Goal: Task Accomplishment & Management: Complete application form

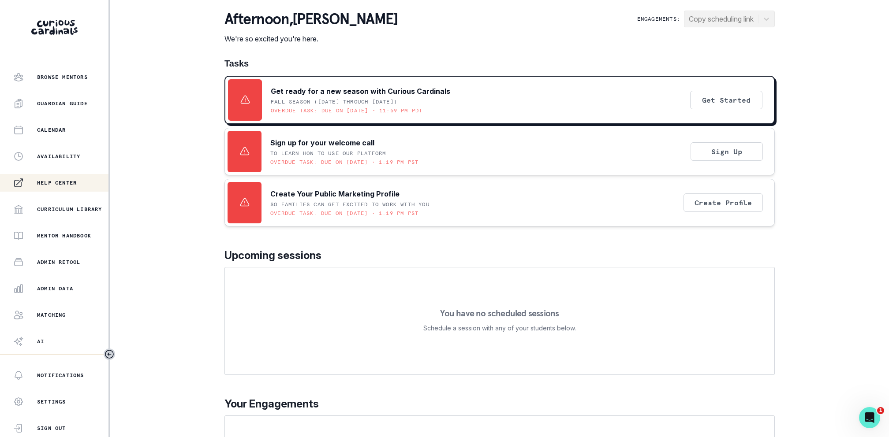
scroll to position [103, 0]
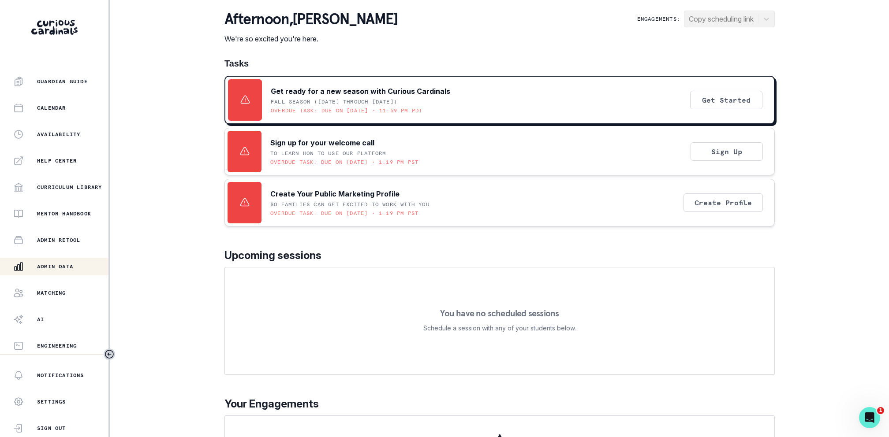
click at [52, 258] on button "Admin Data" at bounding box center [54, 267] width 108 height 18
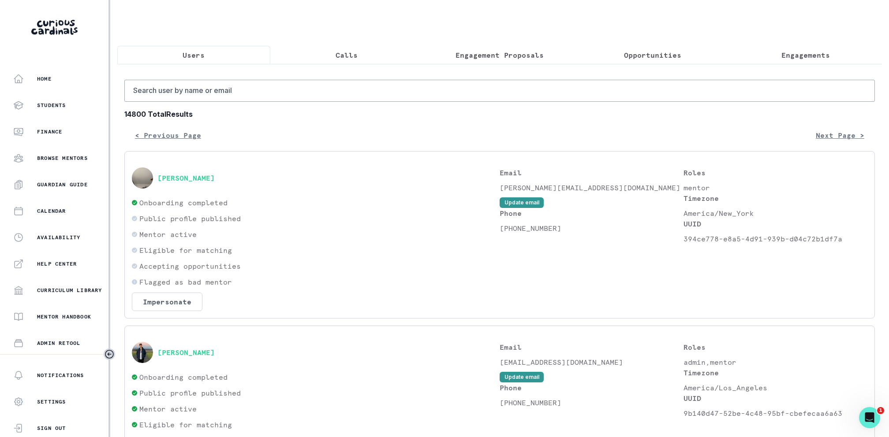
click at [375, 50] on button "Calls" at bounding box center [346, 55] width 153 height 19
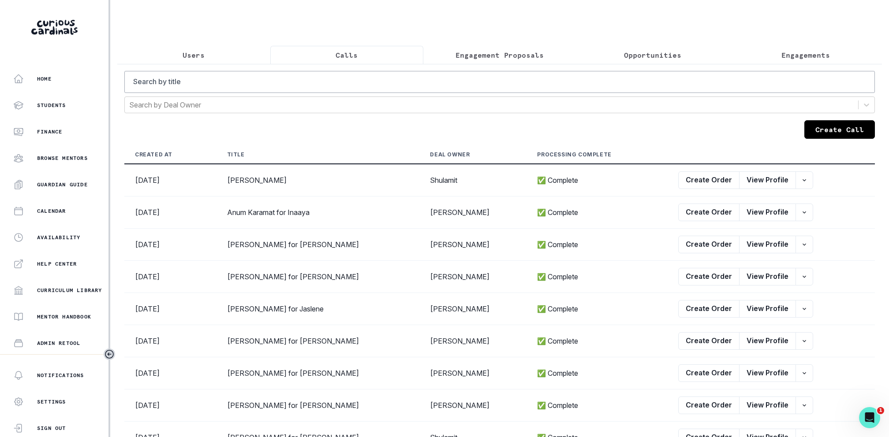
click at [823, 137] on button "Create Call" at bounding box center [839, 129] width 71 height 19
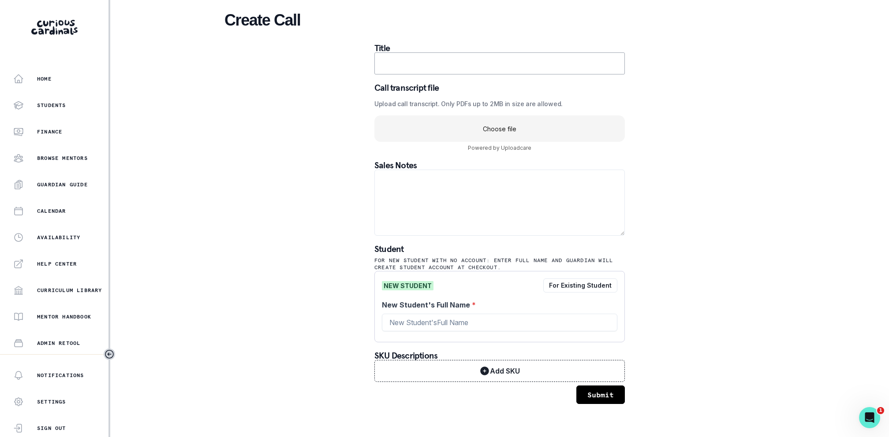
click at [437, 67] on input "text" at bounding box center [499, 63] width 250 height 22
paste input "$760 [PERSON_NAME] - Mentor for Naiya"
click at [459, 65] on input "$760 [PERSON_NAME] - Mentor for Naiya" at bounding box center [499, 63] width 250 height 22
drag, startPoint x: 405, startPoint y: 63, endPoint x: 300, endPoint y: 63, distance: 105.4
click at [300, 63] on div "Create Call Title $760 [PERSON_NAME] - Mentor for Naiya Call transcript file Up…" at bounding box center [499, 207] width 550 height 415
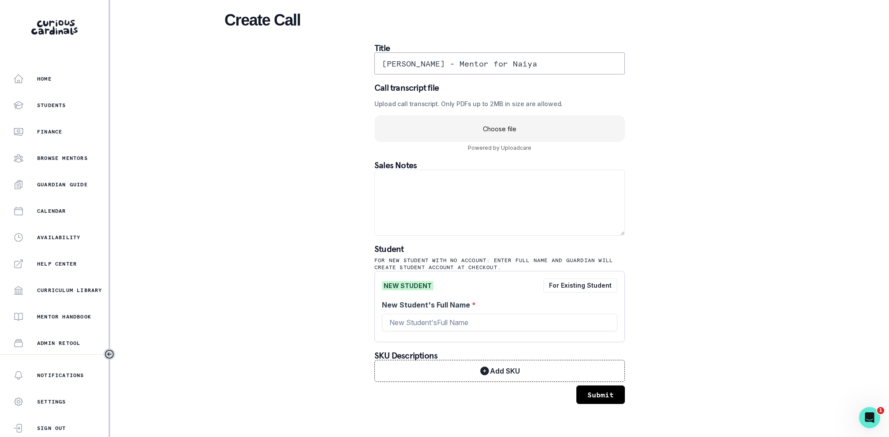
click at [480, 66] on input "[PERSON_NAME] - Mentor for Naiya" at bounding box center [499, 63] width 250 height 22
click at [490, 65] on input "[PERSON_NAME] for Naiya" at bounding box center [499, 63] width 250 height 22
type input "[PERSON_NAME] for Naiya"
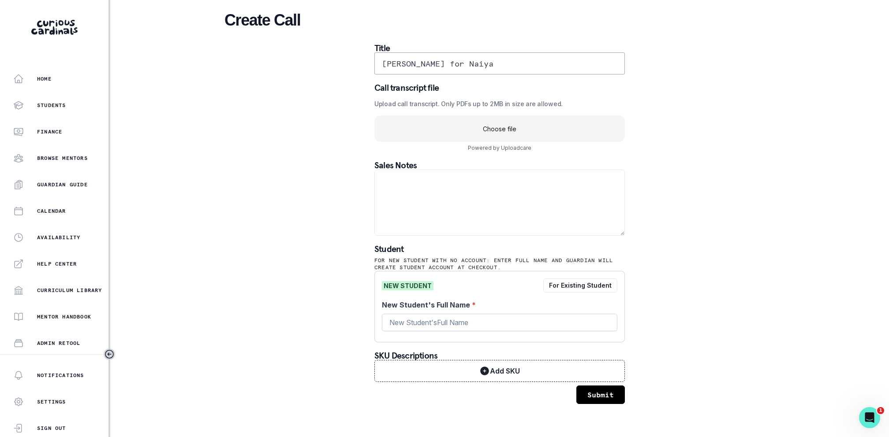
click at [455, 326] on input "New Student's Full Name *" at bounding box center [499, 323] width 235 height 18
paste input "Naiya"
click at [436, 64] on input "[PERSON_NAME] for Naiya" at bounding box center [499, 63] width 250 height 22
click at [447, 328] on input "Naiya" at bounding box center [499, 323] width 235 height 18
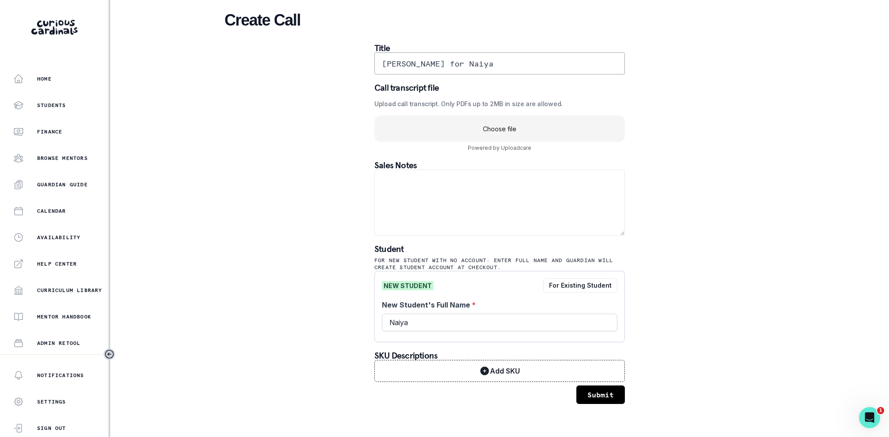
paste input "[PERSON_NAME]"
type input "[PERSON_NAME]"
click at [325, 293] on div "Create Call Title [PERSON_NAME] for Naiya Call transcript file Upload call tran…" at bounding box center [499, 207] width 550 height 415
click at [501, 138] on uc-drop-area "Choose file" at bounding box center [499, 129] width 250 height 26
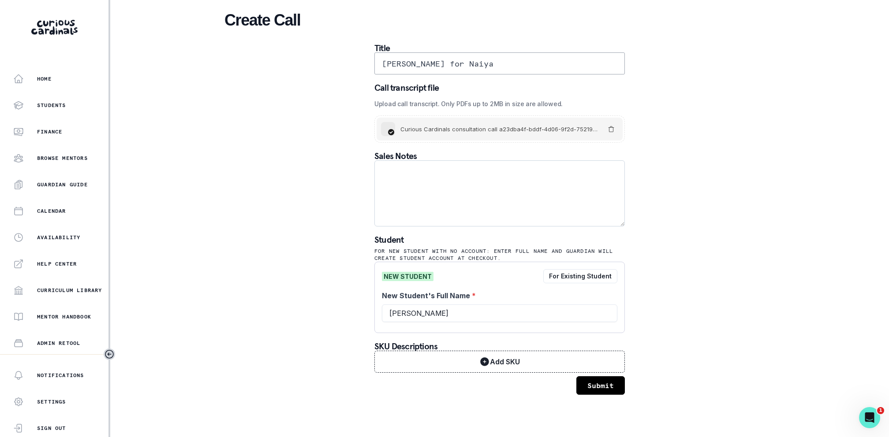
click at [466, 198] on textarea at bounding box center [499, 194] width 250 height 66
paste textarea "Please elaborate on your child’s goals or areas for growth: My daughter is capa…"
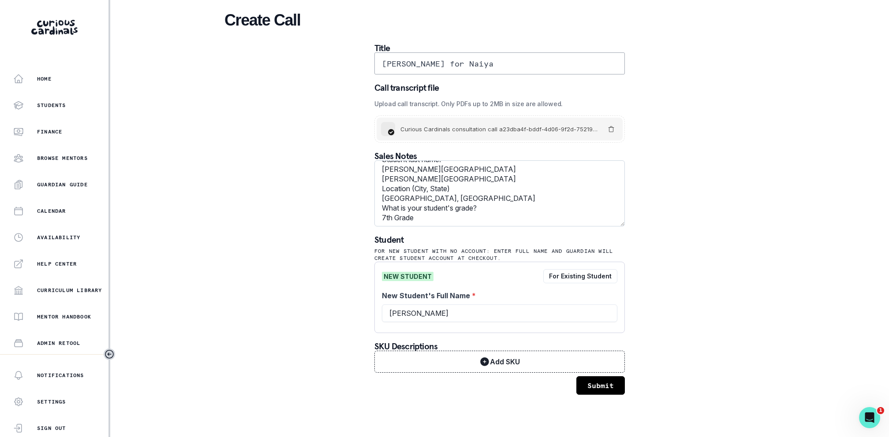
scroll to position [106, 0]
type textarea "Please elaborate on your child’s goals or areas for growth: My daughter is capa…"
click at [661, 280] on div "Create Call Title [PERSON_NAME] for Naiya Call transcript file Upload call tran…" at bounding box center [499, 203] width 550 height 406
click at [598, 381] on button "Submit" at bounding box center [600, 386] width 49 height 19
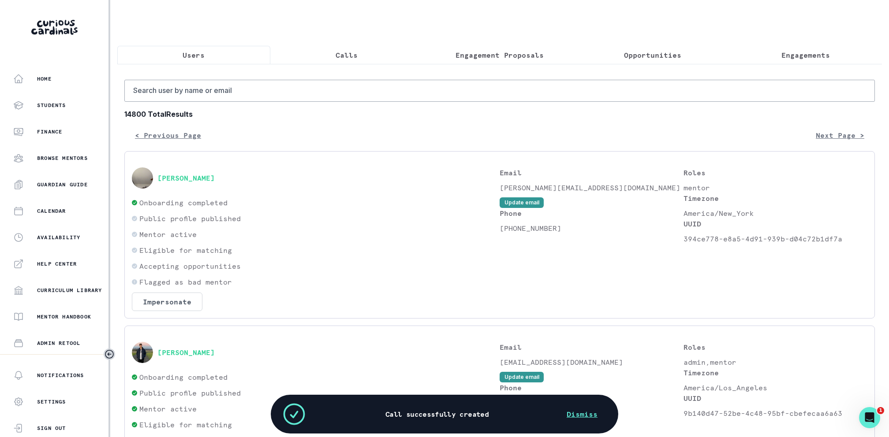
click at [343, 60] on button "Calls" at bounding box center [346, 55] width 153 height 19
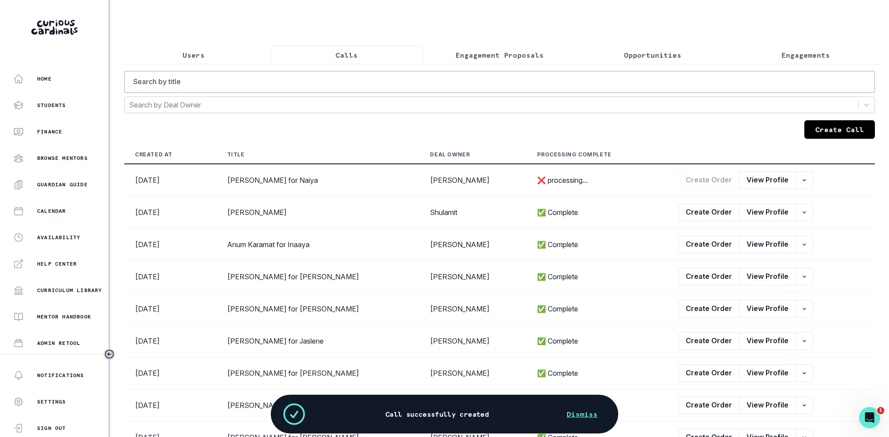
click at [845, 131] on button "Create Call" at bounding box center [839, 129] width 71 height 19
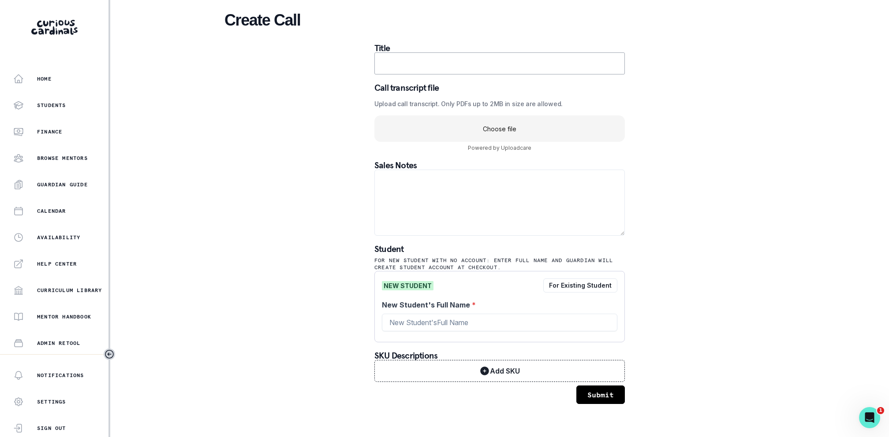
click at [427, 69] on input "text" at bounding box center [499, 63] width 250 height 22
paste input "[PERSON_NAME] - Mentor for [PERSON_NAME]"
click at [473, 64] on input "[PERSON_NAME] - Mentor for [PERSON_NAME]" at bounding box center [499, 63] width 250 height 22
click at [482, 64] on input "[PERSON_NAME] for [PERSON_NAME]" at bounding box center [499, 63] width 250 height 22
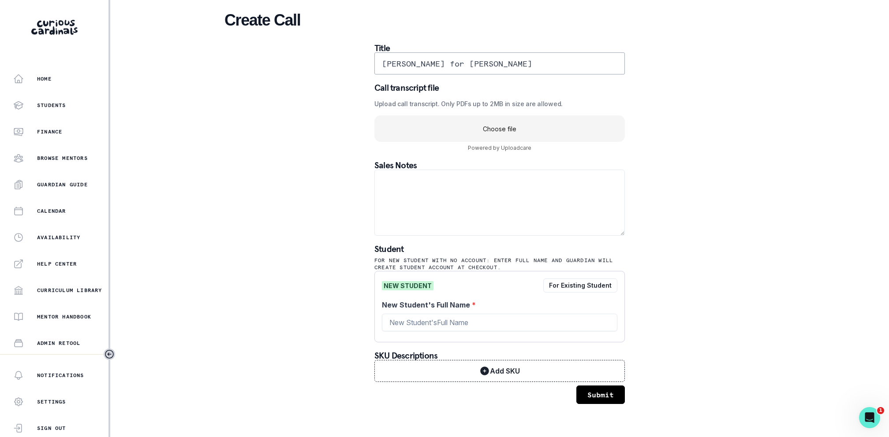
click at [482, 64] on input "[PERSON_NAME] for [PERSON_NAME]" at bounding box center [499, 63] width 250 height 22
type input "[PERSON_NAME] for [PERSON_NAME]"
click at [432, 318] on input "New Student's Full Name *" at bounding box center [499, 323] width 235 height 18
paste input "[PERSON_NAME]"
click at [427, 63] on input "[PERSON_NAME] for [PERSON_NAME]" at bounding box center [499, 63] width 250 height 22
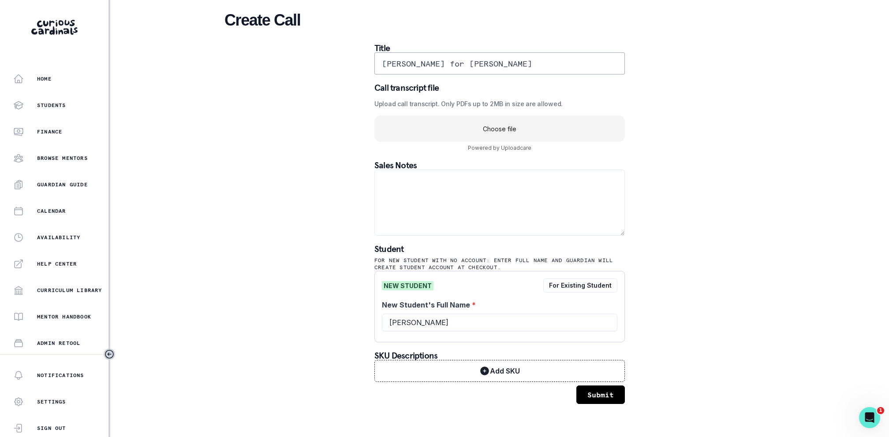
click at [427, 63] on input "[PERSON_NAME] for [PERSON_NAME]" at bounding box center [499, 63] width 250 height 22
click at [440, 318] on input "[PERSON_NAME]" at bounding box center [499, 323] width 235 height 18
paste input "[PERSON_NAME]"
type input "[PERSON_NAME]"
click at [284, 281] on div "Create Call Title [PERSON_NAME] for [PERSON_NAME] Call transcript file Upload c…" at bounding box center [499, 207] width 550 height 415
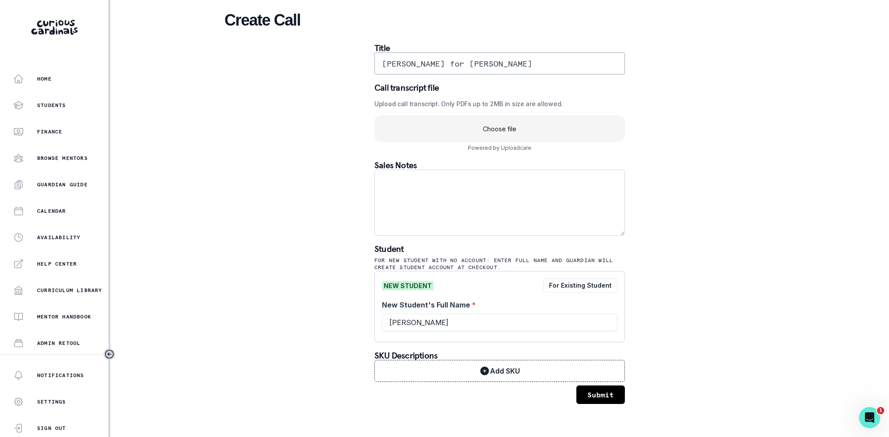
click at [438, 222] on textarea at bounding box center [499, 203] width 250 height 66
paste textarea "[PERSON_NAME] Anshe Emet Day School"
type textarea "Grade 3 [PERSON_NAME] Anshe Emet Day School"
click at [769, 204] on div "Create Call Title [PERSON_NAME] for [PERSON_NAME] Call transcript file Upload c…" at bounding box center [499, 207] width 550 height 415
click at [538, 137] on uc-drop-area "Choose file" at bounding box center [499, 129] width 250 height 26
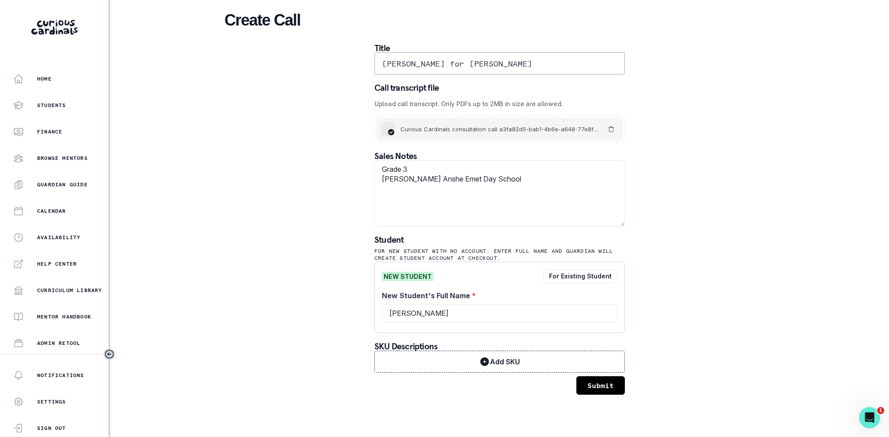
click at [591, 380] on button "Submit" at bounding box center [600, 386] width 49 height 19
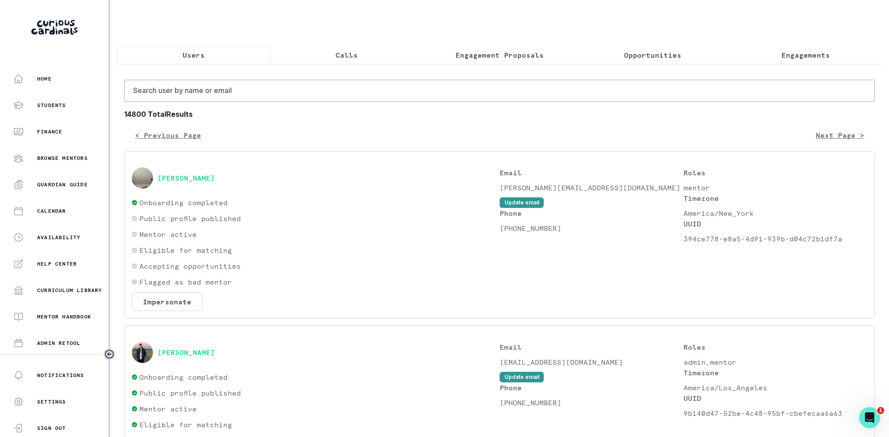
click at [362, 53] on button "Calls" at bounding box center [346, 55] width 153 height 19
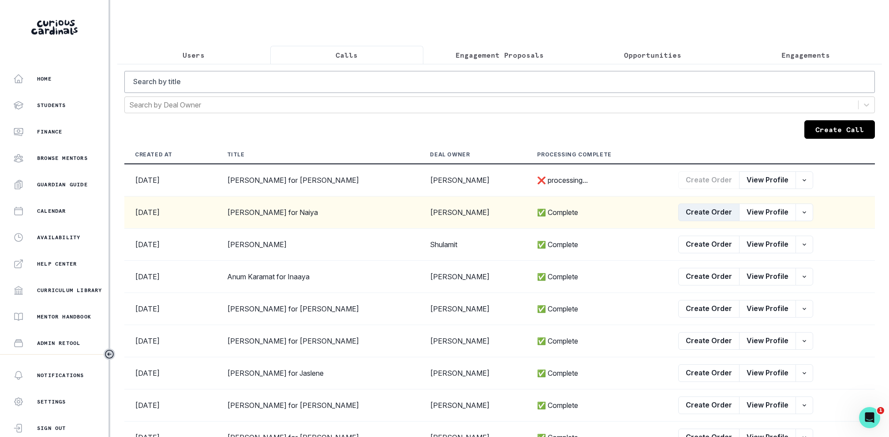
click at [696, 217] on button "Create Order" at bounding box center [708, 213] width 61 height 18
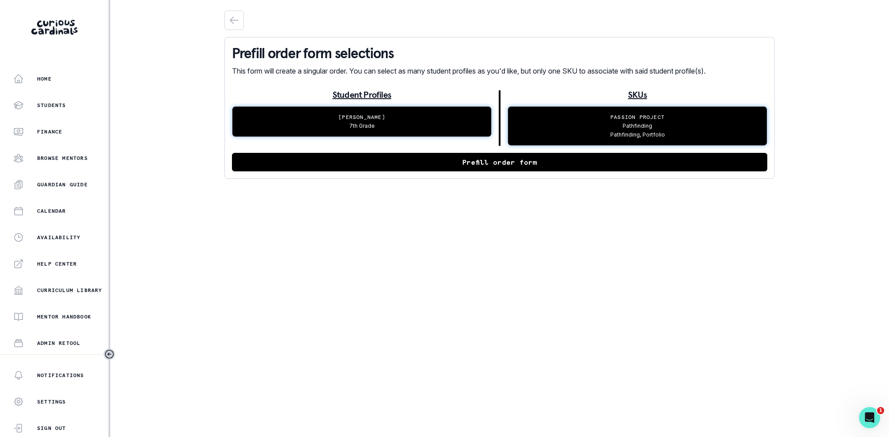
click at [423, 166] on button "Prefill order form" at bounding box center [499, 162] width 535 height 19
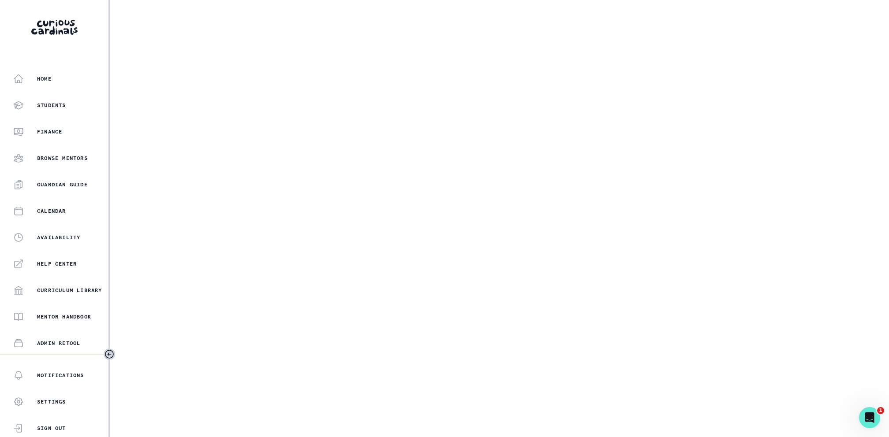
select select "2e0e0867-17d0-41a8-92b9-7b446b3bc83e"
select select "081c1729-1b6d-4ee4-bef9-d4d1315783fb"
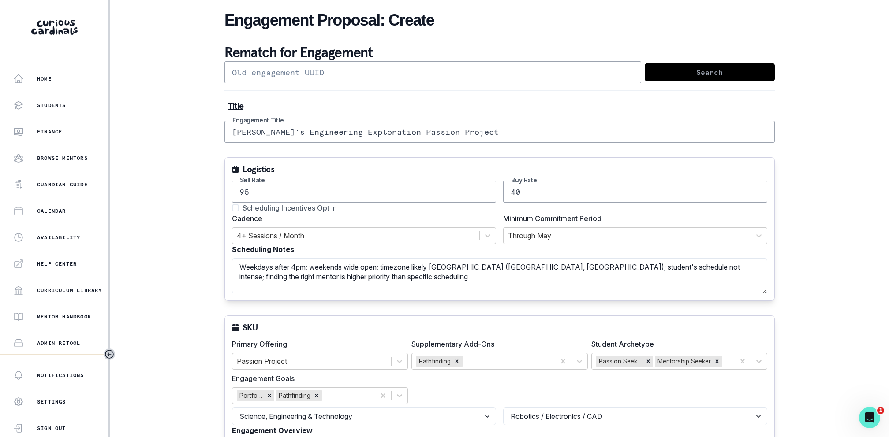
click at [304, 135] on input "[PERSON_NAME]'s Engineering Exploration Passion Project" at bounding box center [499, 132] width 550 height 22
drag, startPoint x: 311, startPoint y: 132, endPoint x: 474, endPoint y: 132, distance: 162.3
click at [474, 132] on input "[PERSON_NAME]'s Exploration Passion Project" at bounding box center [499, 132] width 550 height 22
click at [285, 206] on span "Scheduling Incentives Opt In" at bounding box center [290, 208] width 94 height 11
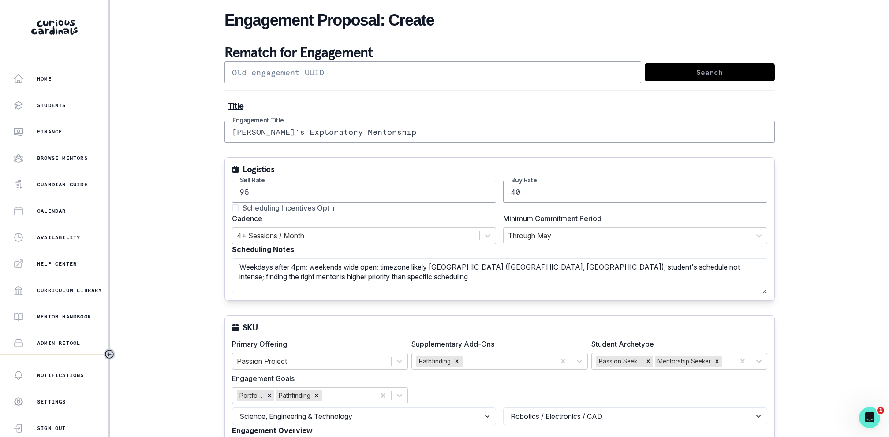
type input "[PERSON_NAME]'s Exploratory Mentorship"
click at [232, 208] on input "Scheduling Incentives Opt In" at bounding box center [232, 208] width 0 height 0
checkbox input "true"
click at [530, 232] on div at bounding box center [627, 236] width 238 height 12
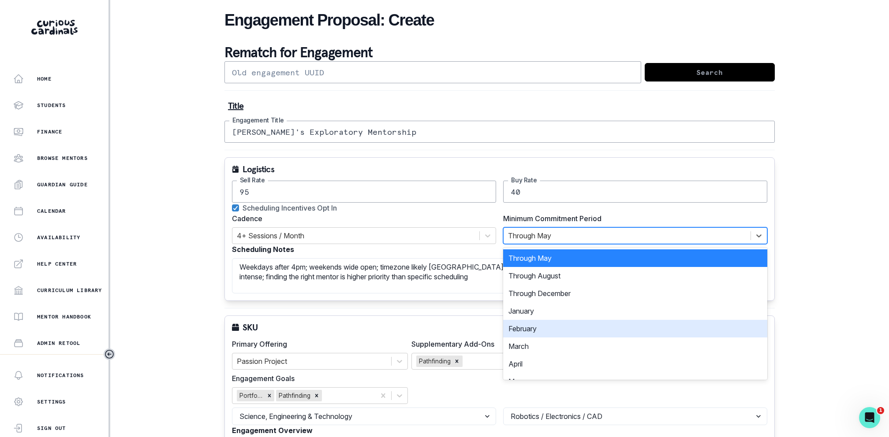
click at [542, 329] on div "February" at bounding box center [635, 329] width 264 height 18
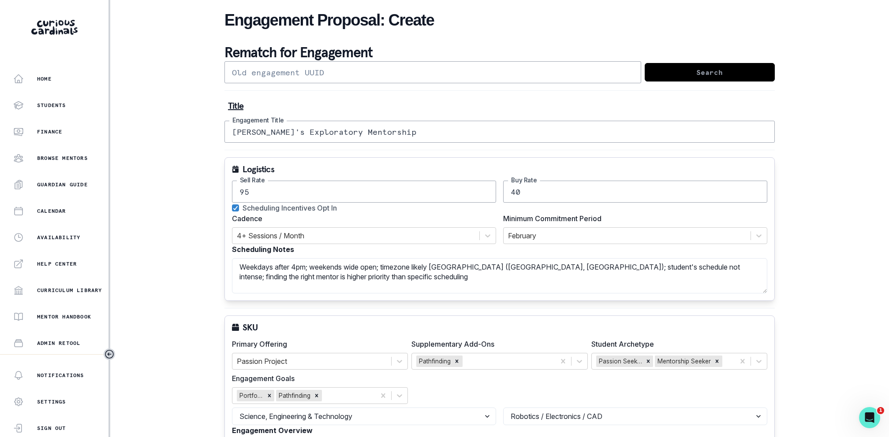
click at [827, 236] on div "Home Students Finance Browse Mentors Guardian Guide Calendar Availability Help …" at bounding box center [444, 218] width 889 height 437
click at [429, 267] on textarea "Weekdays after 4pm; weekends wide open; timezone likely [GEOGRAPHIC_DATA] ([GEO…" at bounding box center [499, 275] width 535 height 35
click at [474, 266] on textarea "Weekdays after 4pm; weekends wide open; timezone [GEOGRAPHIC_DATA] ([GEOGRAPHIC…" at bounding box center [499, 275] width 535 height 35
type textarea "Weekdays after 4pm; weekends wide open; timezone CT; student's schedule not int…"
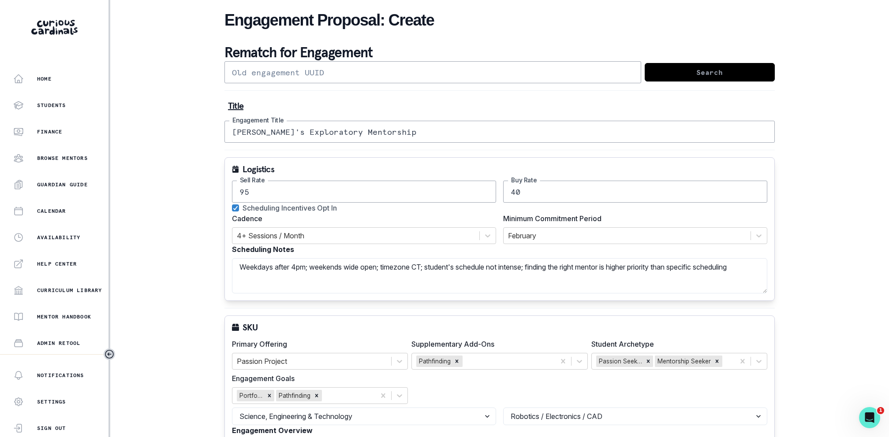
click at [398, 157] on div "Logistics 95 Sell Rate 40 Buy Rate Scheduling Incentives Opt In Cadence 4+ Sess…" at bounding box center [499, 229] width 550 height 144
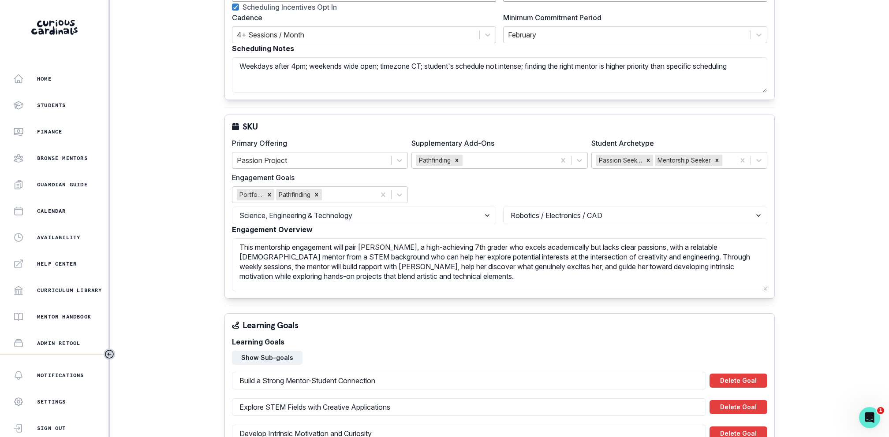
scroll to position [246, 0]
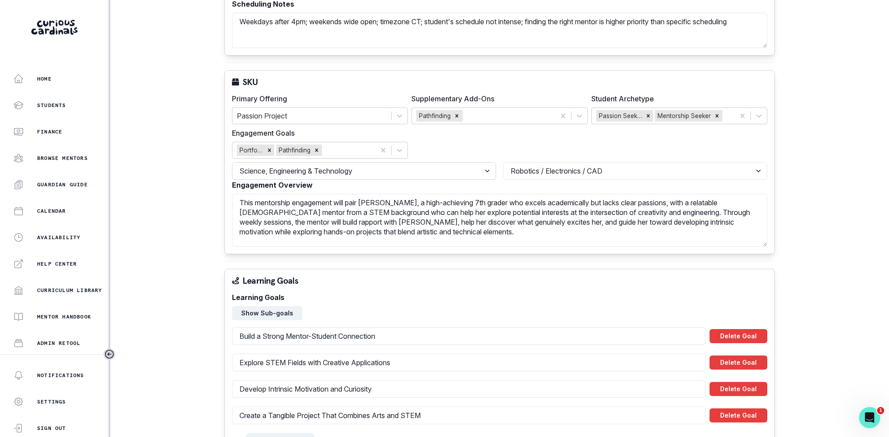
click at [426, 163] on select "Select a discipline Arts & Humanities Business, Finance & Entrepreneurship Othe…" at bounding box center [364, 171] width 264 height 18
select select "e033fb60-c44d-4508-bd33-ec0706a1598e"
click at [572, 169] on select "Select a topic Undecided" at bounding box center [635, 171] width 264 height 18
select select "5544d42b-75e4-4e6a-80dd-da7258343d57"
click at [564, 135] on div "Primary Offering Passion Project Supplementary Add-Ons Pathfinding Student Arch…" at bounding box center [499, 125] width 535 height 65
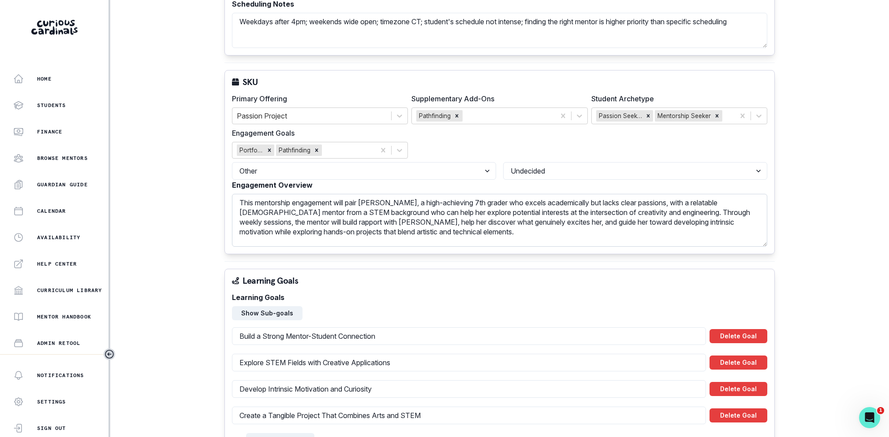
click at [374, 202] on textarea "This mentorship engagement will pair [PERSON_NAME], a high-achieving 7th grader…" at bounding box center [499, 220] width 535 height 53
click at [373, 202] on textarea "This mentorship engagement will pair [PERSON_NAME], a high-achieving 7th grader…" at bounding box center [499, 220] width 535 height 53
click at [314, 219] on textarea "This mentorship engagement will pair [PERSON_NAME], a high-achieving 7th grader…" at bounding box center [499, 220] width 535 height 53
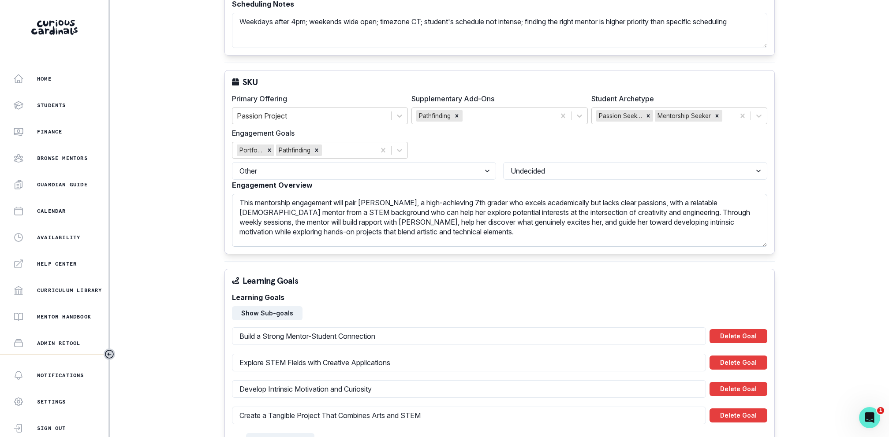
paste textarea "i"
type textarea "This mentorship engagement will pair [PERSON_NAME], a high-achieving 7th grader…"
click at [347, 254] on div "Title [PERSON_NAME]'s Exploratory Mentorship Engagement Title Logistics 95 Sell…" at bounding box center [499, 415] width 550 height 1126
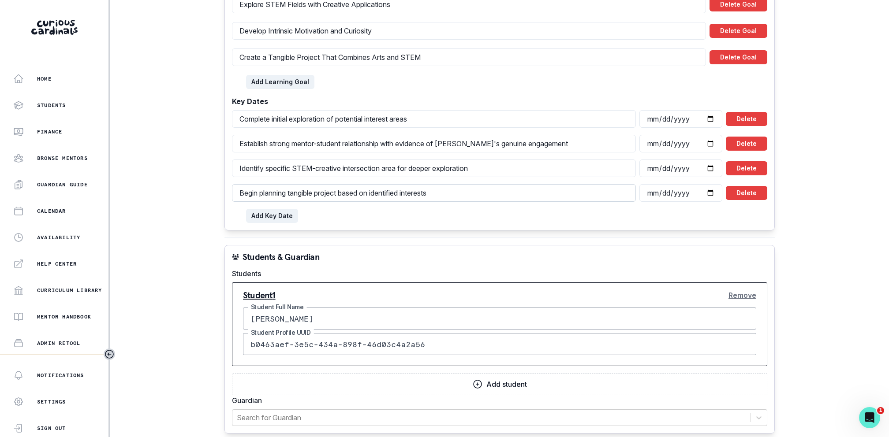
scroll to position [818, 0]
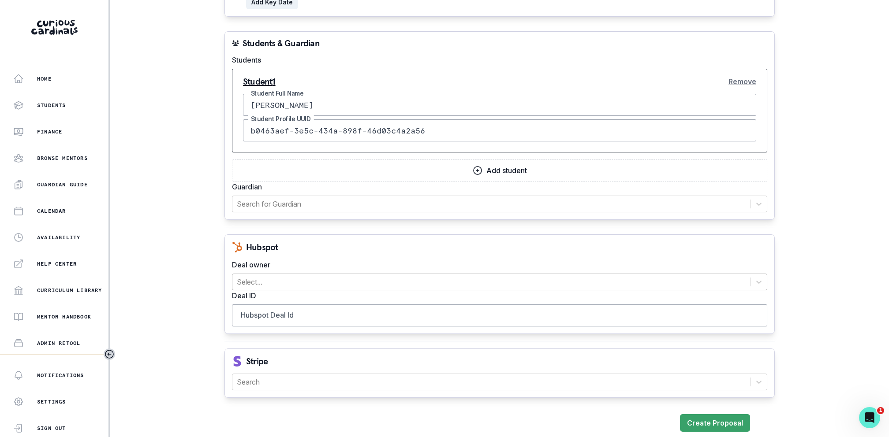
click at [371, 276] on div at bounding box center [491, 282] width 509 height 12
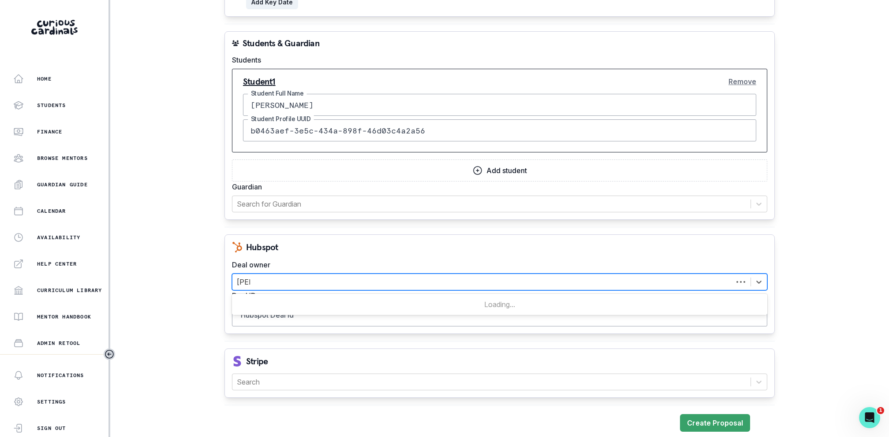
type input "[PERSON_NAME]"
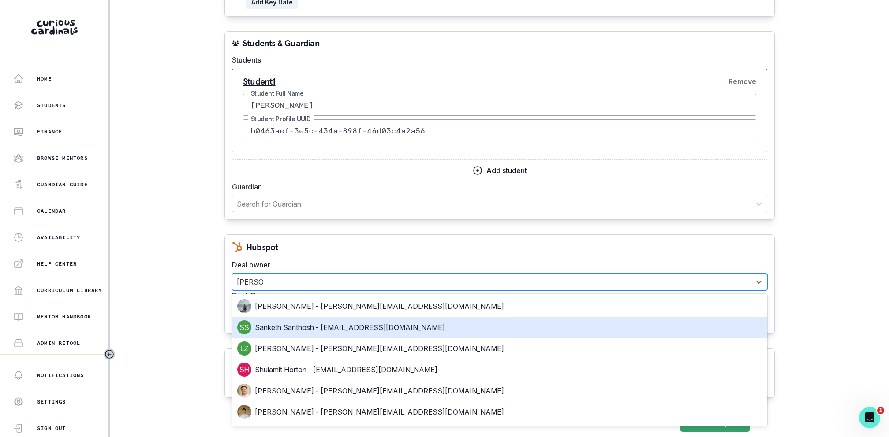
click at [324, 325] on div "Sanketh Santhosh - [EMAIL_ADDRESS][DOMAIN_NAME]" at bounding box center [499, 328] width 525 height 14
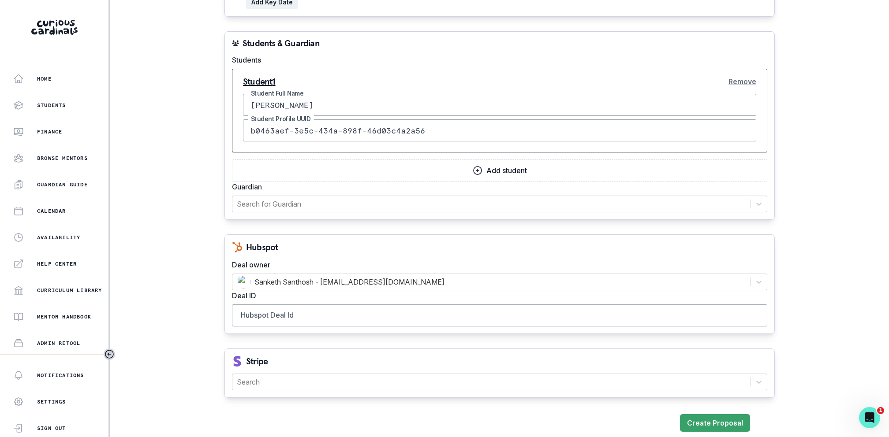
click at [376, 248] on div "Hubspot Deal owner Sanketh Santhosh - [EMAIL_ADDRESS][DOMAIN_NAME] Deal ID Hubs…" at bounding box center [499, 285] width 550 height 100
click at [351, 310] on input "Hubspot Deal Id" at bounding box center [499, 316] width 535 height 22
paste input "42257576269"
type input "42257576269"
click at [342, 376] on div at bounding box center [491, 382] width 509 height 12
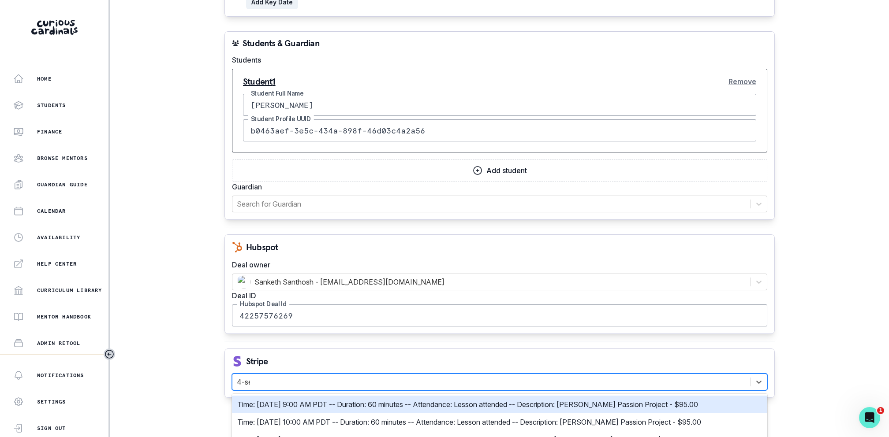
type input "4-ses"
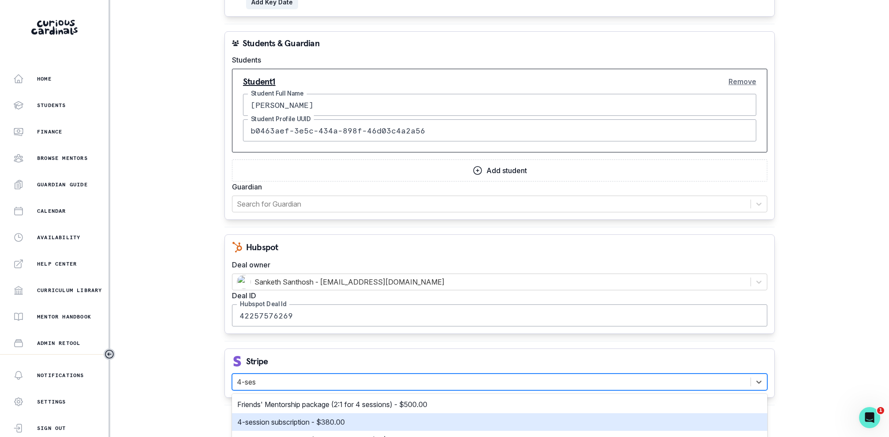
click at [325, 418] on p "4-session subscription - $380.00" at bounding box center [291, 422] width 108 height 11
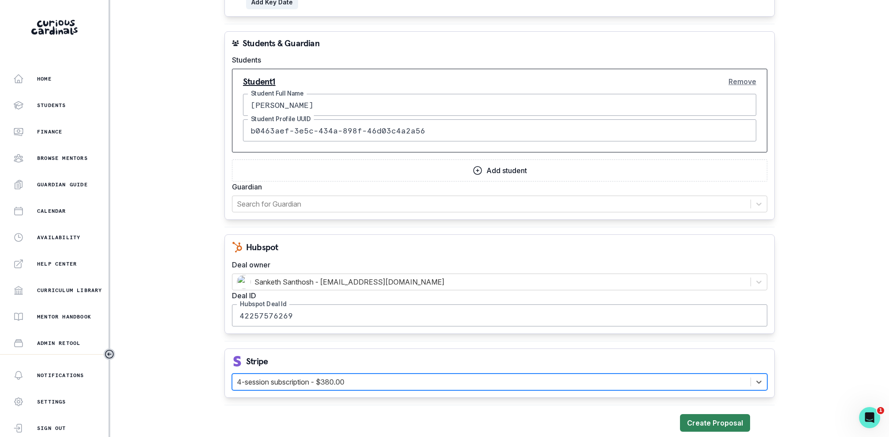
click at [694, 415] on button "Create Proposal" at bounding box center [715, 424] width 70 height 18
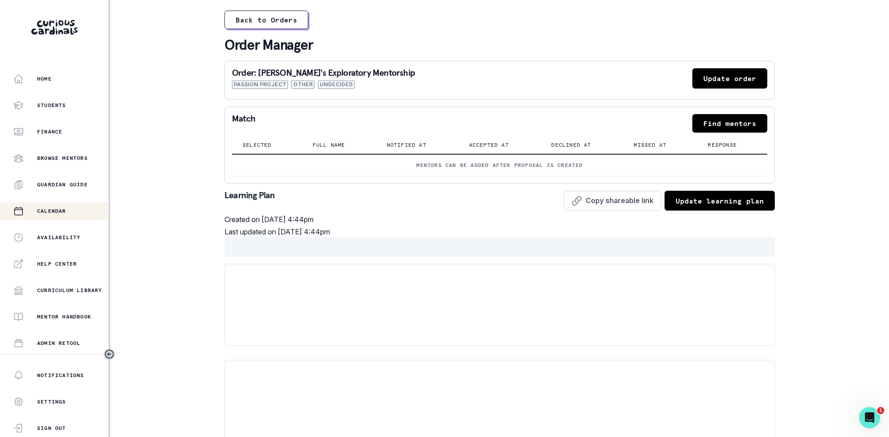
scroll to position [103, 0]
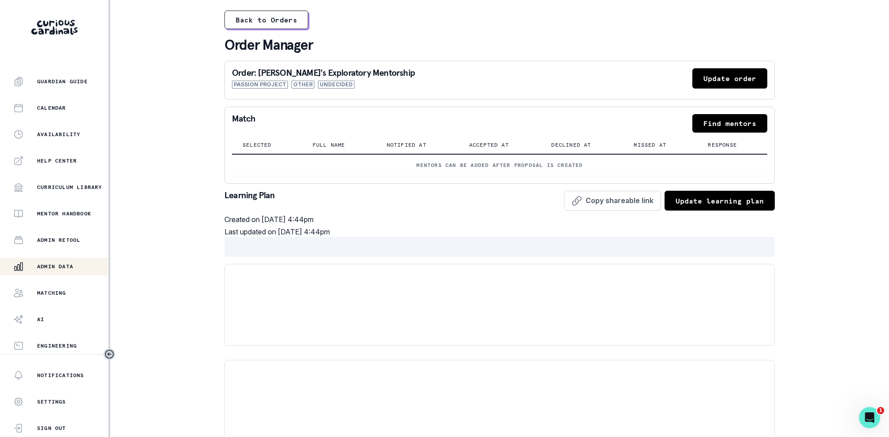
click at [71, 263] on p "Admin Data" at bounding box center [55, 266] width 36 height 7
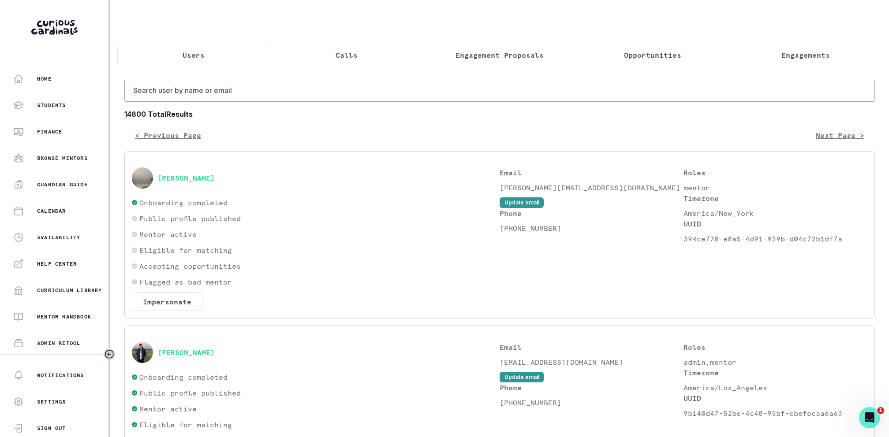
click at [350, 46] on button "Calls" at bounding box center [346, 55] width 153 height 19
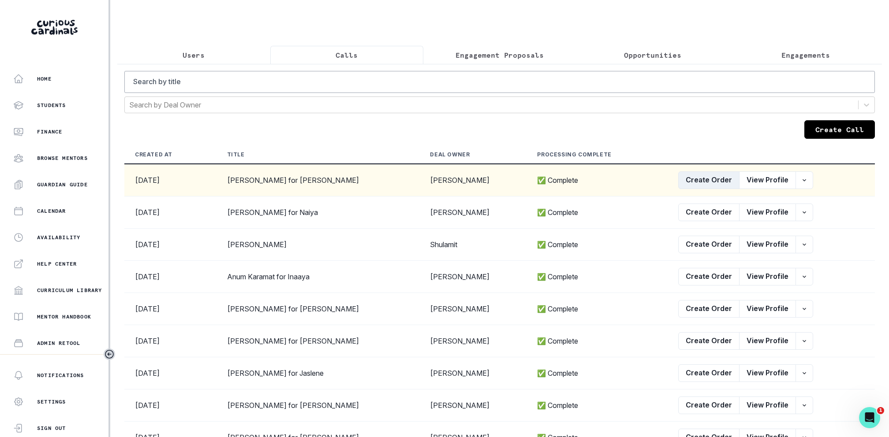
click at [707, 177] on button "Create Order" at bounding box center [708, 181] width 61 height 18
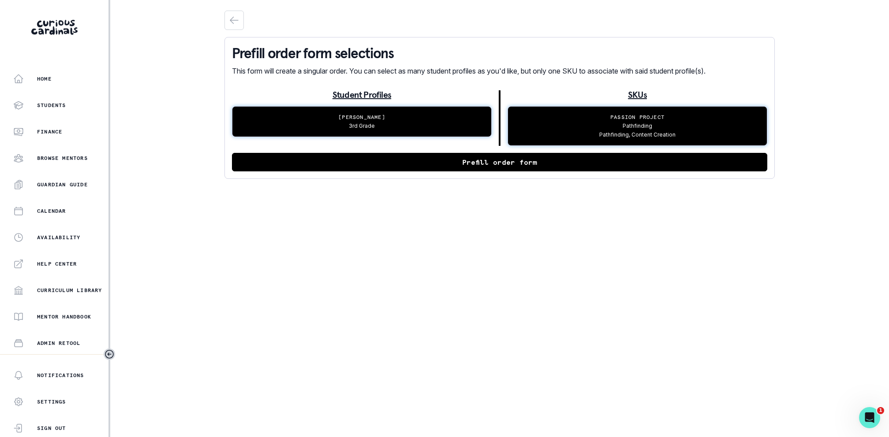
click at [474, 160] on button "Prefill order form" at bounding box center [499, 162] width 535 height 19
select select "17faa8e4-2b0e-4aee-abf5-4da8e9d87f5d"
select select "d5b009be-c445-49db-99e0-164e2303d6fa"
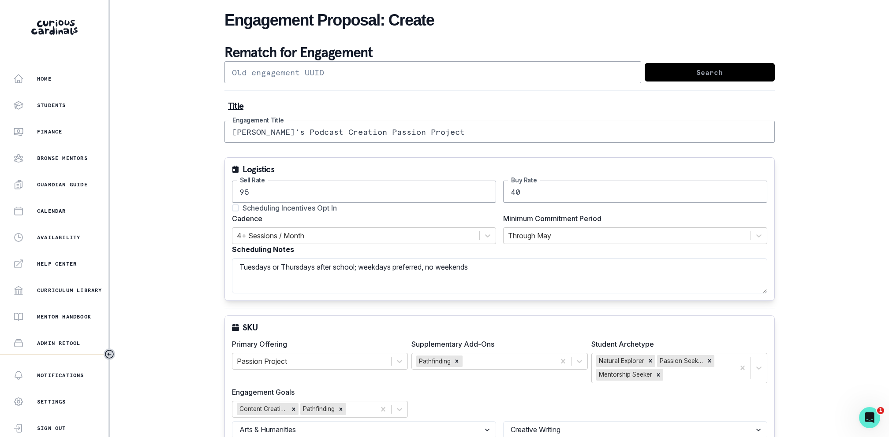
click at [288, 205] on span "Scheduling Incentives Opt In" at bounding box center [290, 208] width 94 height 11
click at [232, 208] on input "Scheduling Incentives Opt In" at bounding box center [232, 208] width 0 height 0
checkbox input "true"
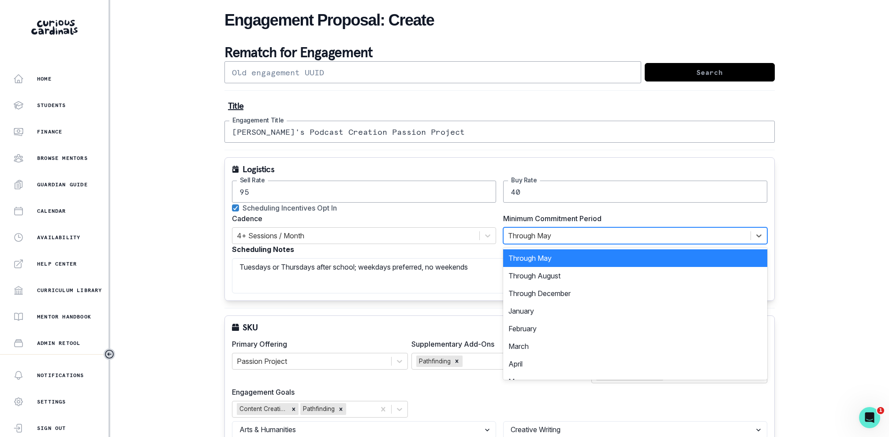
click at [551, 240] on div at bounding box center [627, 236] width 238 height 12
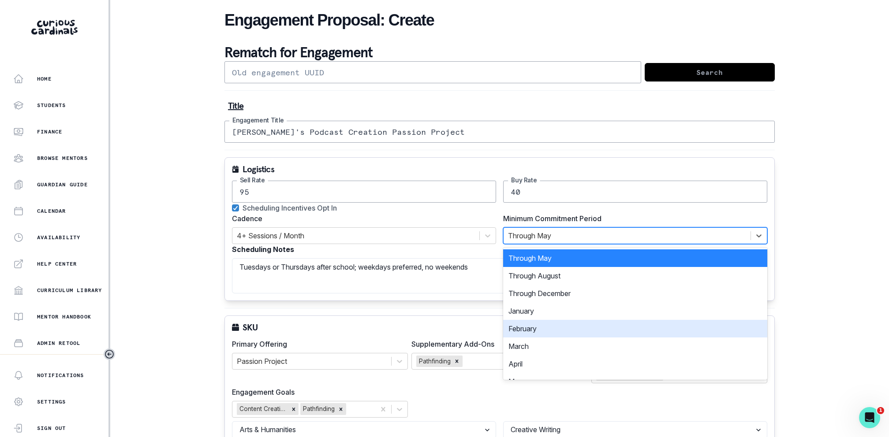
click at [538, 326] on div "February" at bounding box center [635, 329] width 264 height 18
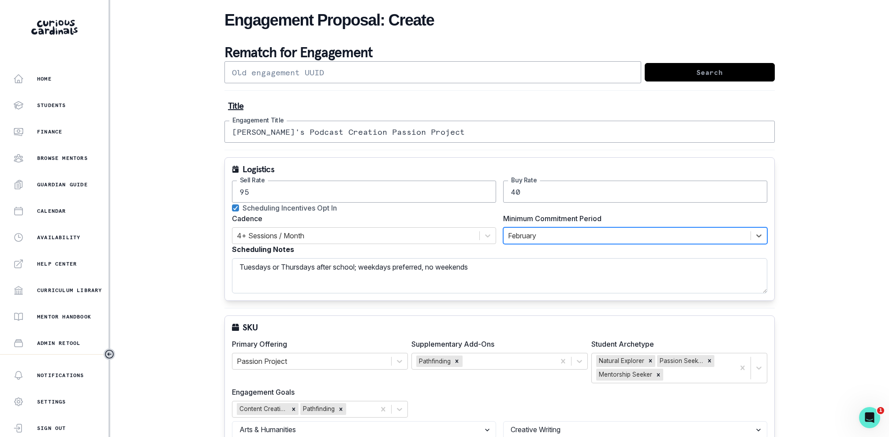
click at [542, 270] on textarea "Tuesdays or Thursdays after school; weekdays preferred, no weekends" at bounding box center [499, 275] width 535 height 35
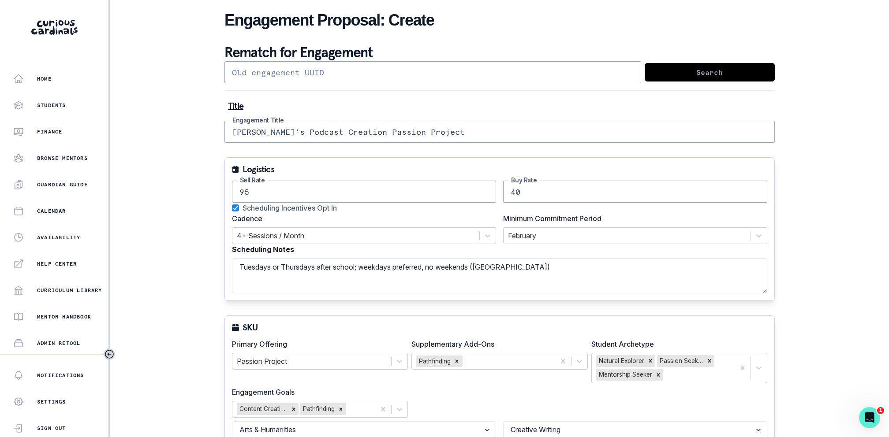
type textarea "Tuesdays or Thursdays after school; weekdays preferred, no weekends ([GEOGRAPHI…"
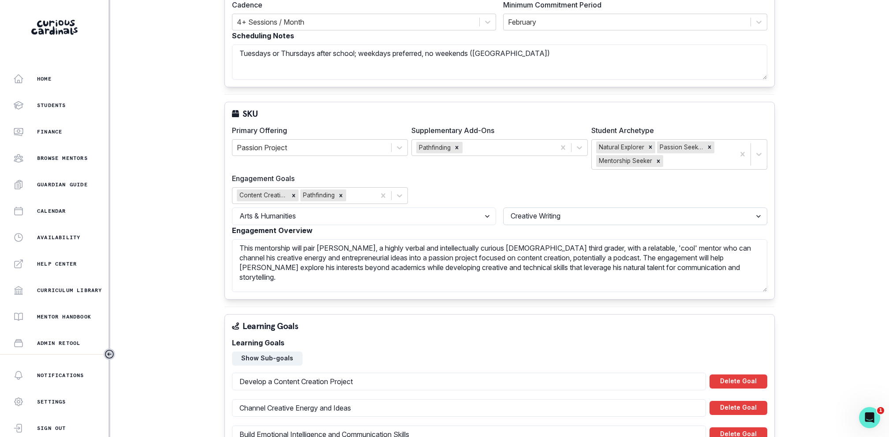
click at [538, 216] on select "Select a topic Visual Arts / Graphic Design Video / Photography Sports Journali…" at bounding box center [635, 217] width 264 height 18
select select "86b5cd67-d10b-41d9-bf98-4491c3ce4c84"
click at [527, 179] on div "Primary Offering Passion Project Supplementary Add-Ons Pathfinding Student Arch…" at bounding box center [499, 164] width 535 height 78
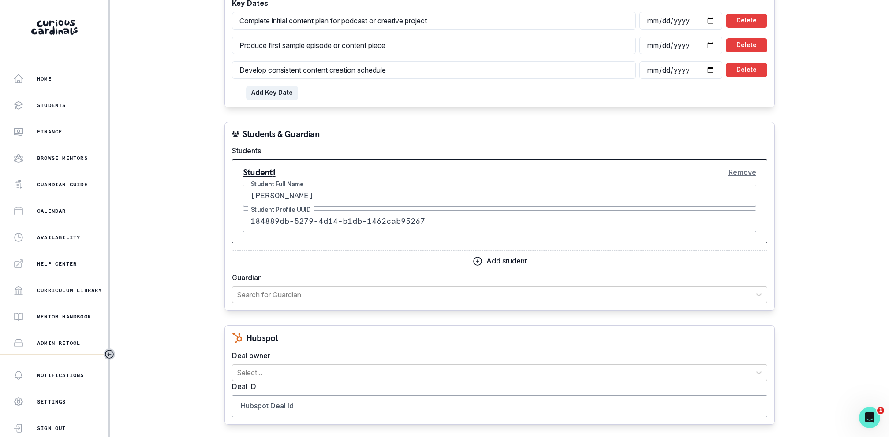
scroll to position [780, 0]
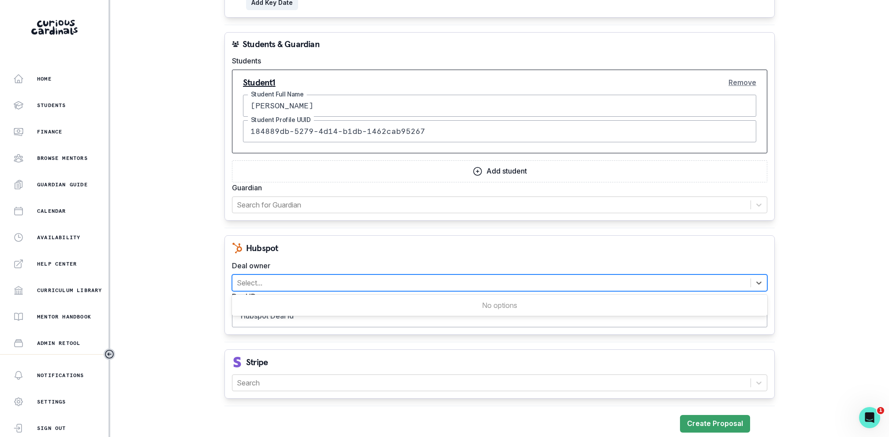
click at [332, 277] on div at bounding box center [491, 283] width 509 height 12
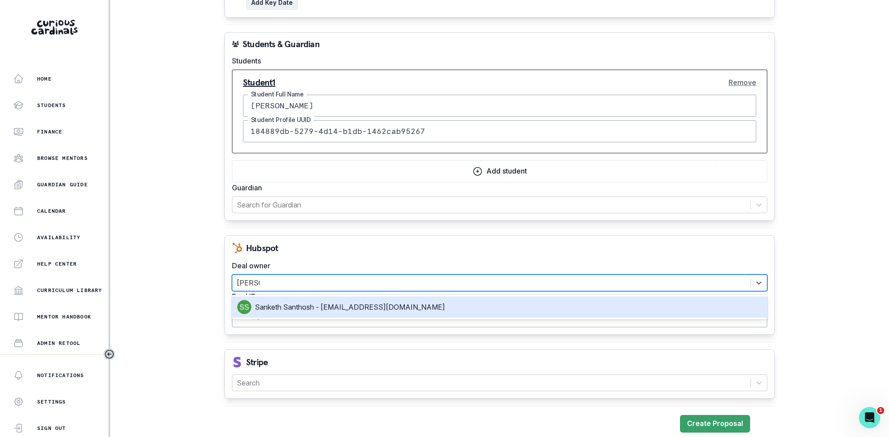
type input "[PERSON_NAME]"
click at [321, 300] on div "Sanketh Santhosh - [EMAIL_ADDRESS][DOMAIN_NAME]" at bounding box center [499, 307] width 525 height 14
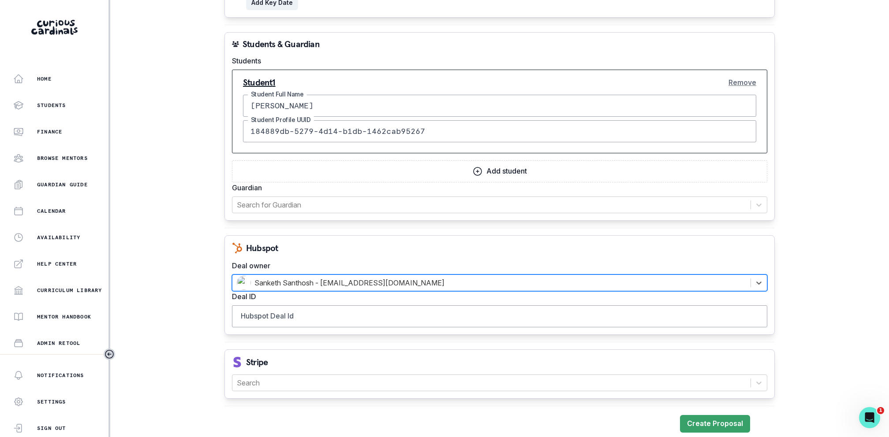
click at [342, 262] on label "Deal owner" at bounding box center [497, 266] width 530 height 11
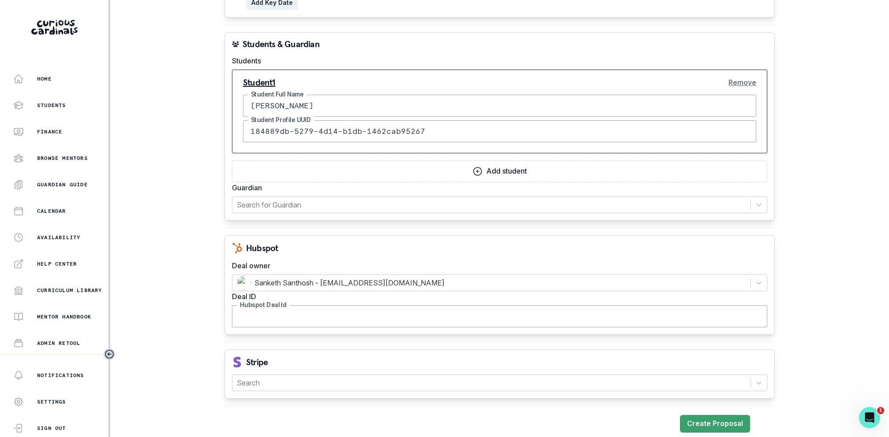
click at [342, 319] on input "Hubspot Deal Id" at bounding box center [499, 317] width 535 height 22
paste input "41891391601"
type input "41891391601"
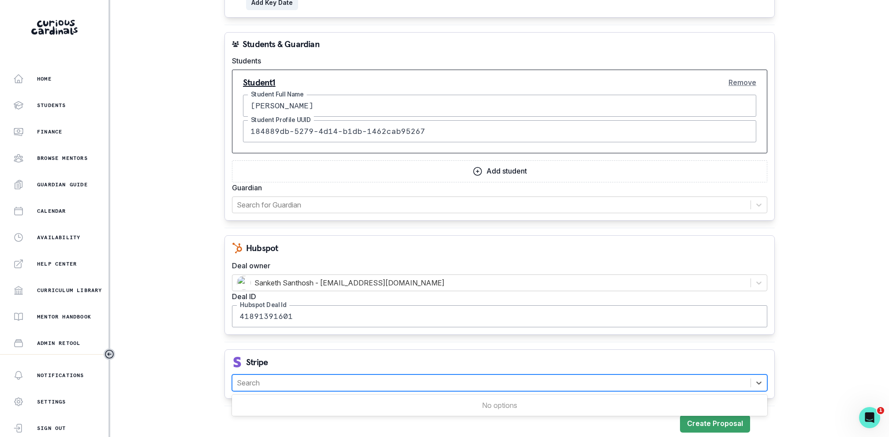
click at [334, 379] on div at bounding box center [491, 383] width 509 height 12
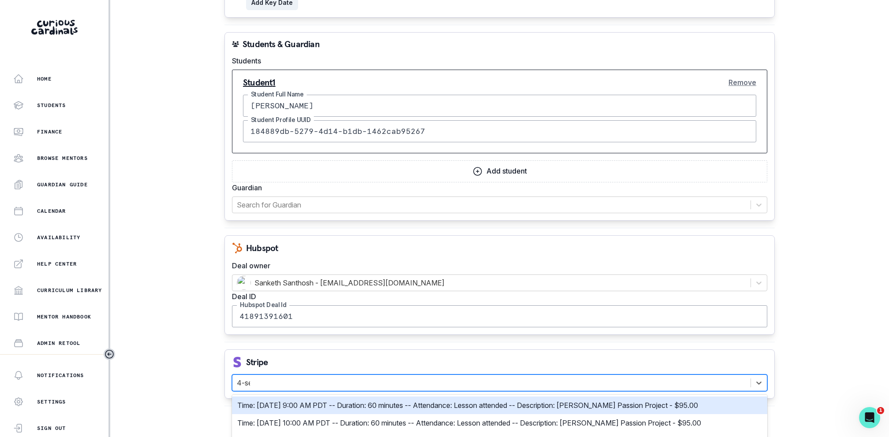
type input "4-ses"
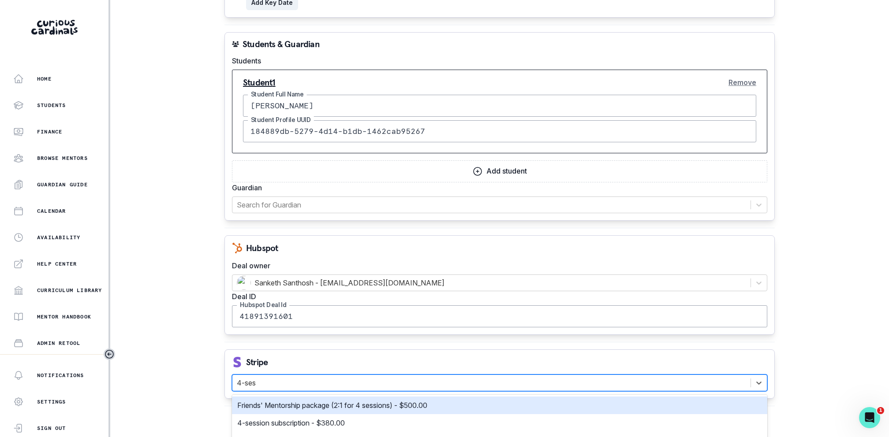
click at [328, 418] on p "4-session subscription - $380.00" at bounding box center [291, 423] width 108 height 11
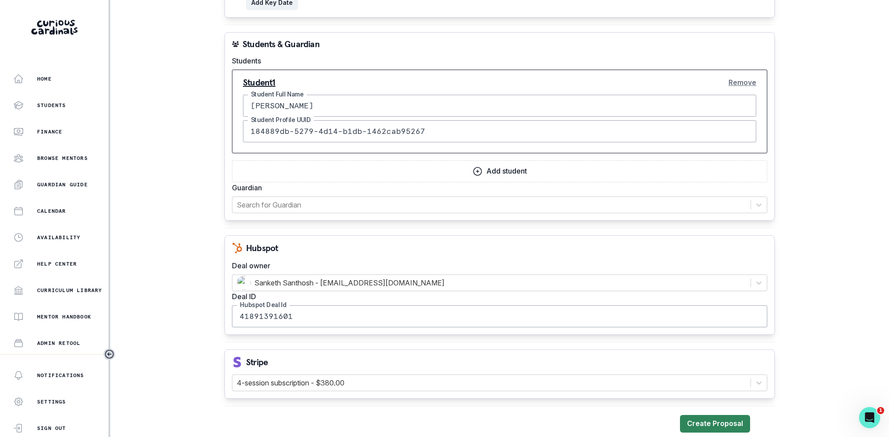
click at [712, 418] on button "Create Proposal" at bounding box center [715, 424] width 70 height 18
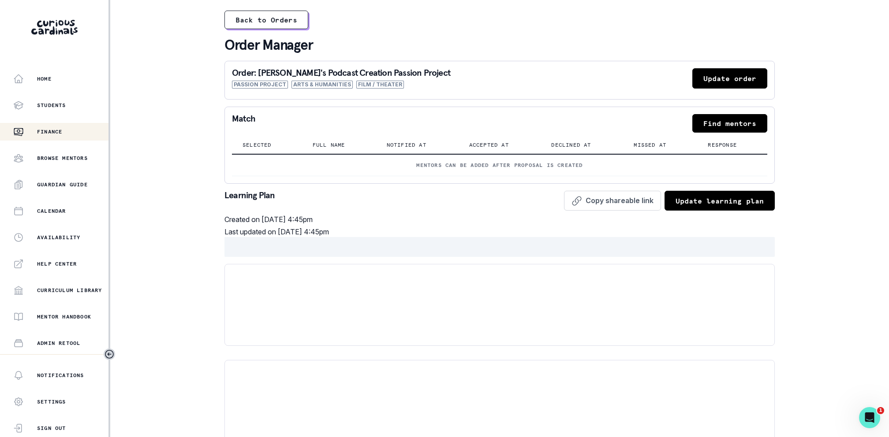
scroll to position [103, 0]
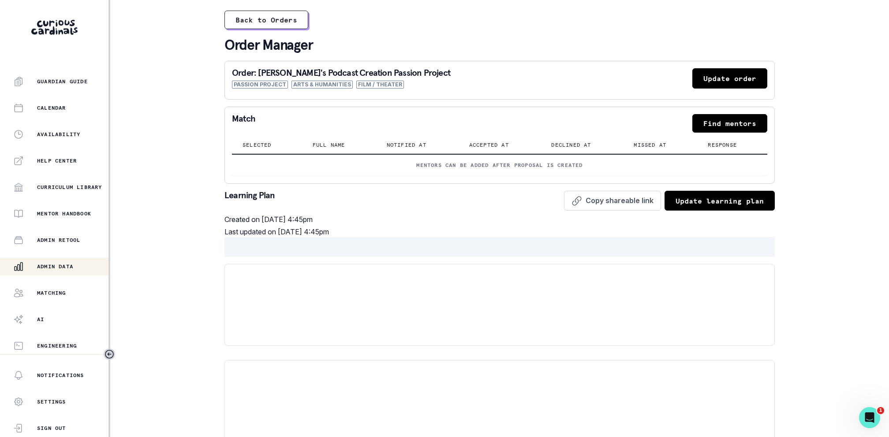
click at [65, 265] on p "Admin Data" at bounding box center [55, 266] width 36 height 7
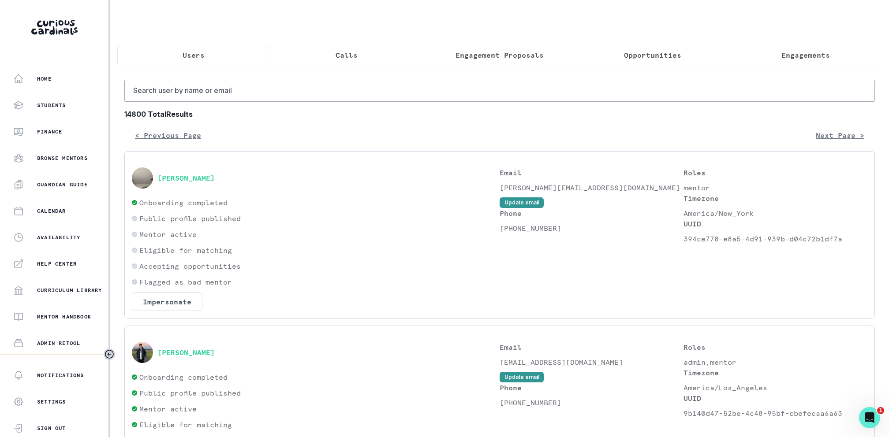
click at [360, 49] on button "Calls" at bounding box center [346, 55] width 153 height 19
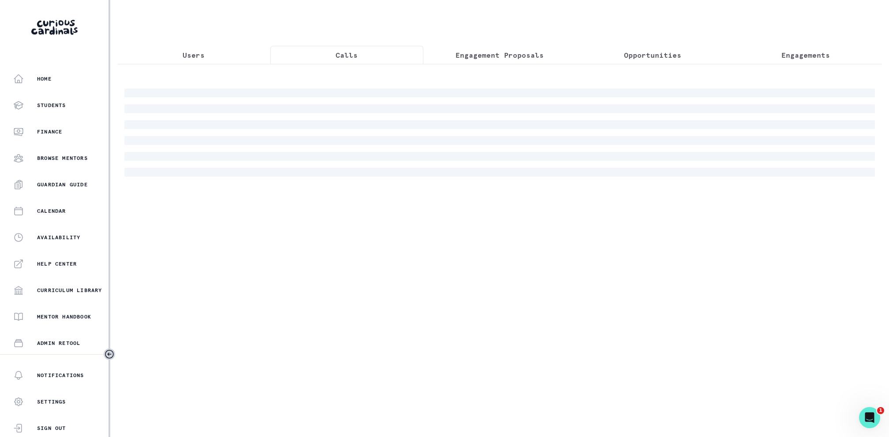
click at [482, 57] on p "Engagement Proposals" at bounding box center [500, 55] width 88 height 11
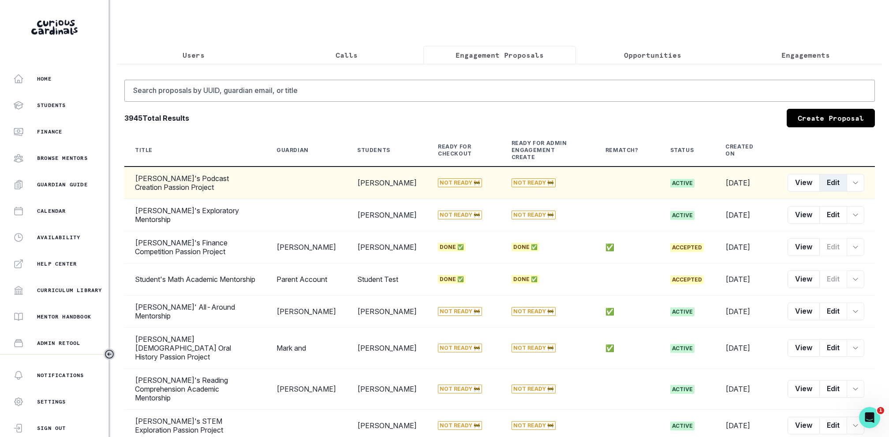
click at [826, 174] on button "Edit" at bounding box center [833, 183] width 28 height 18
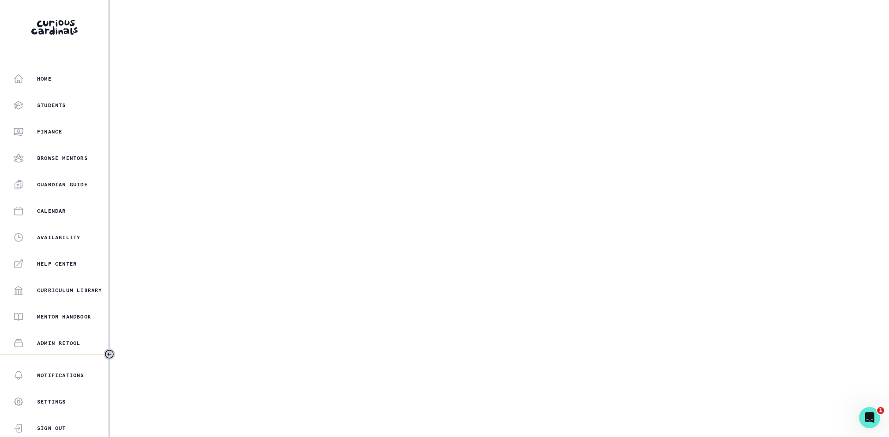
select select "17faa8e4-2b0e-4aee-abf5-4da8e9d87f5d"
select select "86b5cd67-d10b-41d9-bf98-4491c3ce4c84"
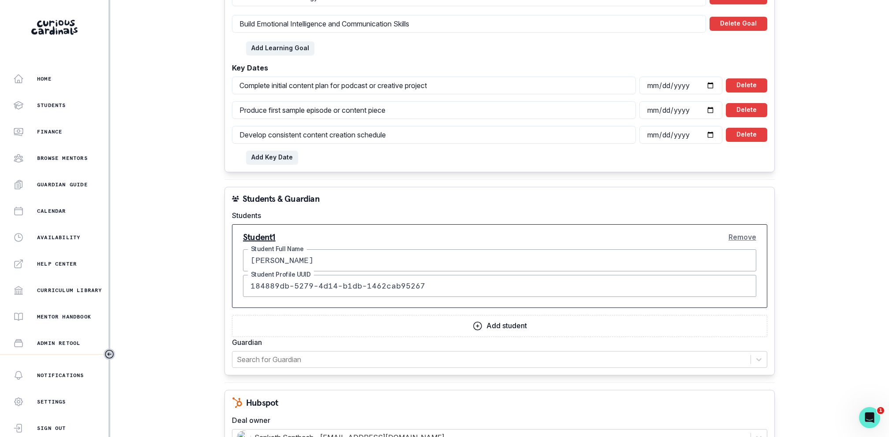
scroll to position [876, 0]
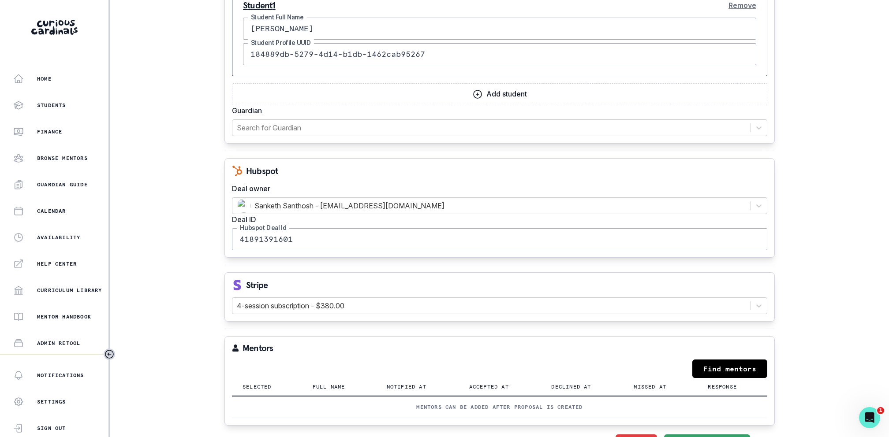
click at [715, 360] on link "Find mentors" at bounding box center [729, 369] width 75 height 19
